Goal: Task Accomplishment & Management: Use online tool/utility

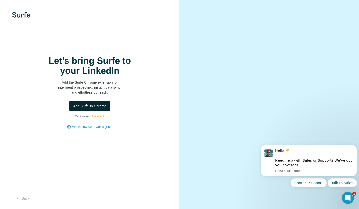
click at [102, 106] on span "Add Surfe to Chrome" at bounding box center [89, 106] width 33 height 5
click at [347, 196] on icon "Open Intercom Messenger" at bounding box center [347, 197] width 8 height 8
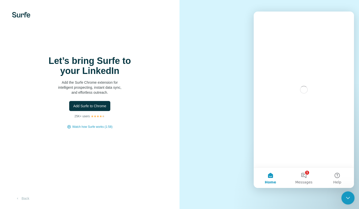
click at [347, 196] on icon "Close Intercom Messenger" at bounding box center [347, 197] width 6 height 6
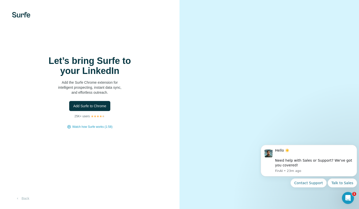
click at [138, 53] on div "Let’s bring Surfe to your LinkedIn Add the Surfe Chrome extension for intellige…" at bounding box center [90, 104] width 180 height 209
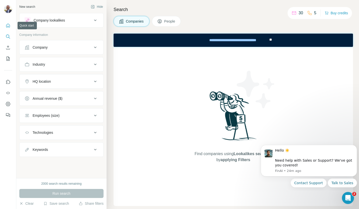
click at [10, 24] on icon "Quick start" at bounding box center [8, 25] width 5 height 5
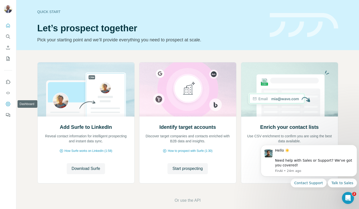
click at [10, 105] on icon "Dashboard" at bounding box center [8, 104] width 5 height 5
click at [348, 201] on icon "Open Intercom Messenger" at bounding box center [347, 197] width 8 height 8
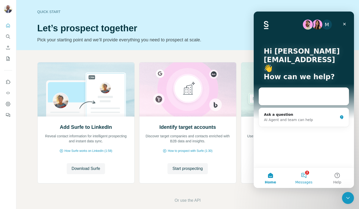
click at [305, 181] on span "Messages" at bounding box center [304, 183] width 17 height 4
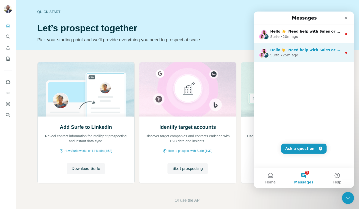
click at [305, 56] on div "Surfe • 25m ago" at bounding box center [306, 55] width 72 height 5
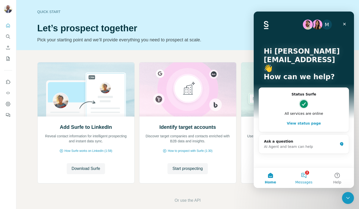
click at [305, 176] on button "2 Messages" at bounding box center [303, 178] width 33 height 20
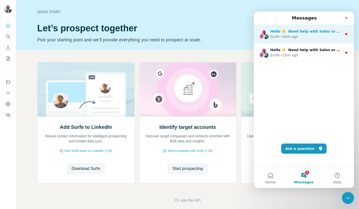
click at [296, 37] on div "Surfe • 20m ago" at bounding box center [306, 36] width 72 height 5
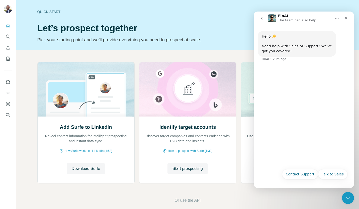
click at [263, 21] on button "go back" at bounding box center [262, 19] width 10 height 10
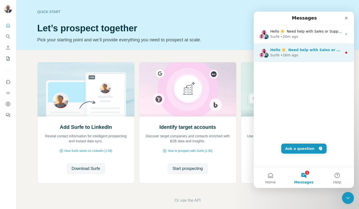
click at [304, 53] on div "Surfe • 26m ago" at bounding box center [306, 55] width 72 height 5
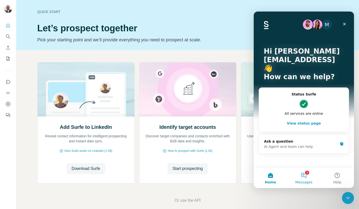
click at [305, 179] on button "1 Messages" at bounding box center [303, 178] width 33 height 20
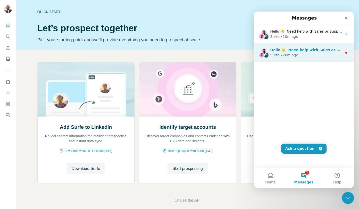
click at [345, 52] on icon "Intercom messenger" at bounding box center [346, 53] width 4 height 4
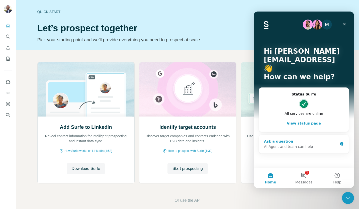
click at [308, 143] on div "Ask a question" at bounding box center [301, 141] width 74 height 5
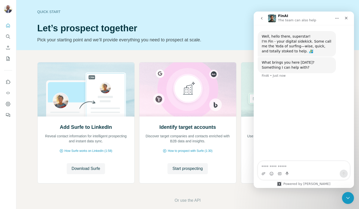
click at [261, 17] on icon "go back" at bounding box center [262, 18] width 4 height 4
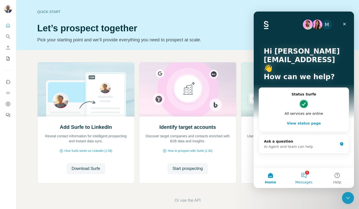
click at [304, 174] on button "1 Messages" at bounding box center [303, 178] width 33 height 20
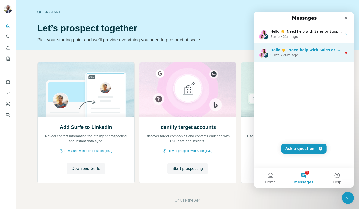
click at [260, 53] on img "Intercom messenger" at bounding box center [262, 55] width 6 height 6
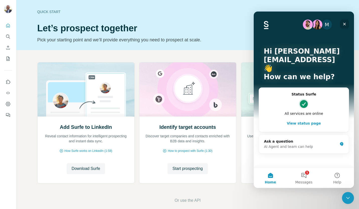
click at [343, 23] on icon "Close" at bounding box center [344, 24] width 3 height 3
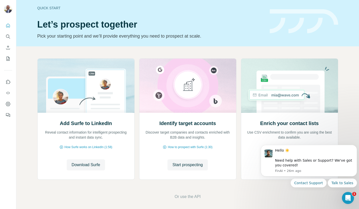
scroll to position [7, 0]
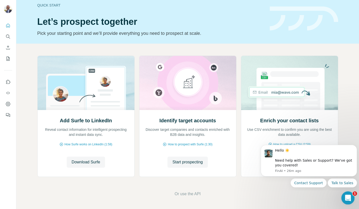
click at [343, 199] on div "Open Intercom Messenger" at bounding box center [347, 197] width 17 height 17
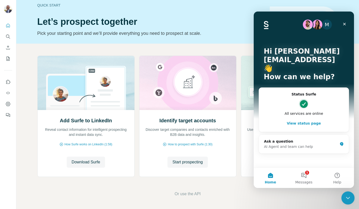
click at [343, 199] on div "Close Intercom Messenger" at bounding box center [347, 197] width 12 height 12
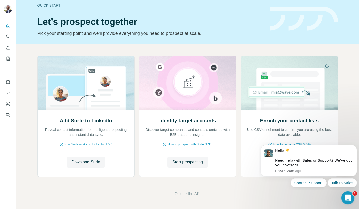
scroll to position [0, 0]
click at [349, 98] on div "Add Surfe to LinkedIn Reveal contact information for intelligent prospecting an…" at bounding box center [187, 127] width 343 height 166
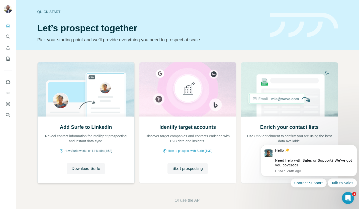
drag, startPoint x: 95, startPoint y: 151, endPoint x: 41, endPoint y: 151, distance: 54.2
click at [43, 151] on div "How Surfe works on LinkedIn (1:58)" at bounding box center [86, 151] width 87 height 5
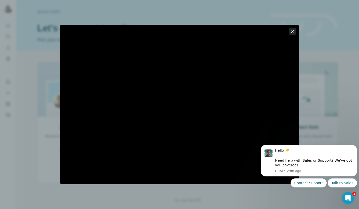
click at [296, 30] on button "button" at bounding box center [292, 31] width 7 height 7
